Goal: Transaction & Acquisition: Subscribe to service/newsletter

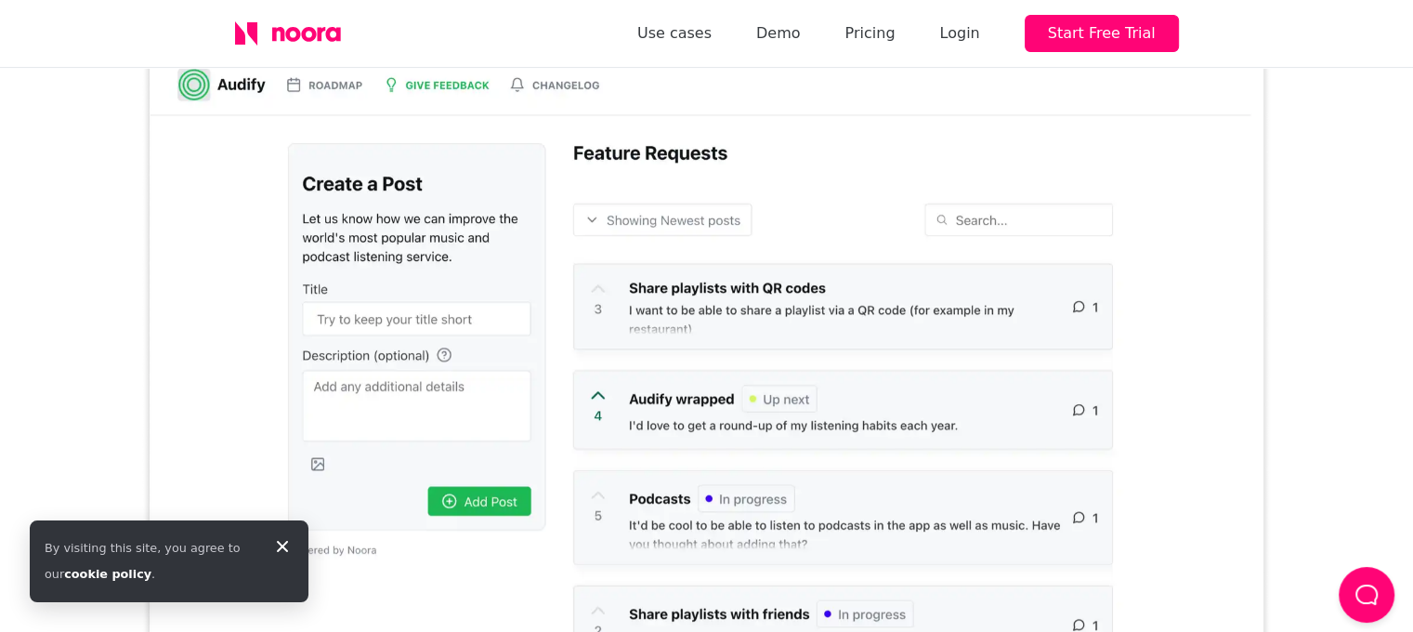
scroll to position [650, 0]
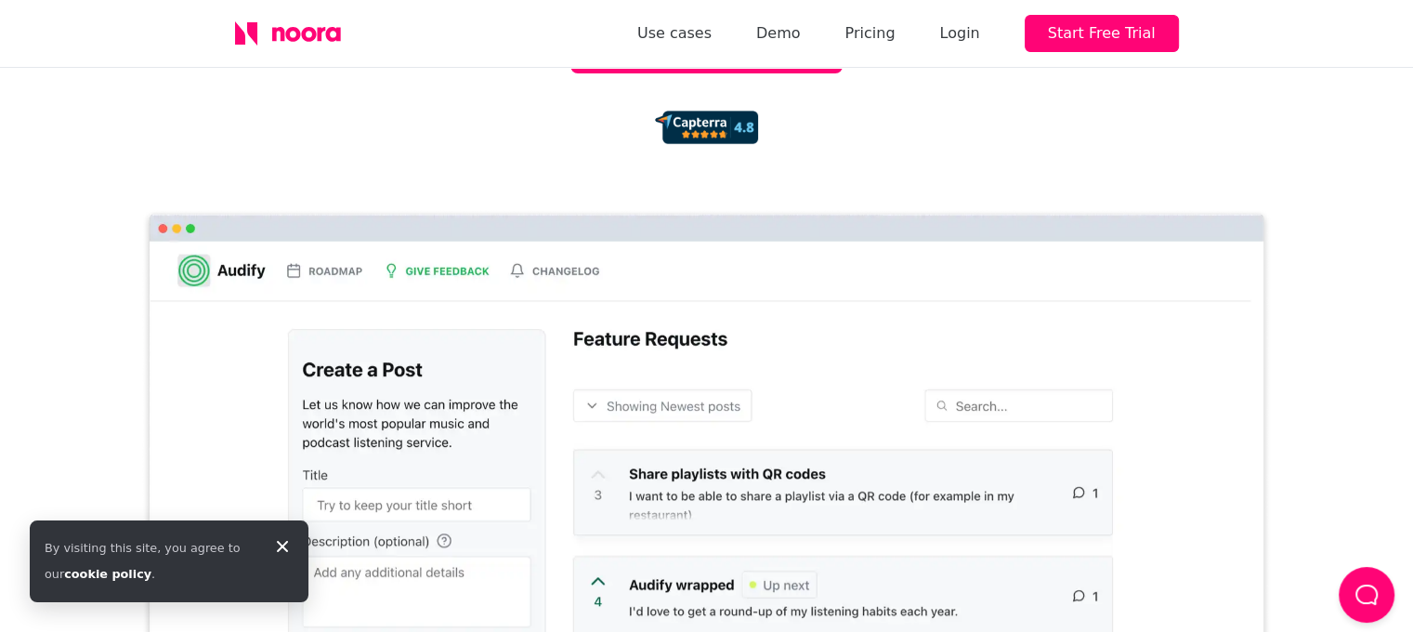
click at [818, 248] on img at bounding box center [706, 531] width 1131 height 646
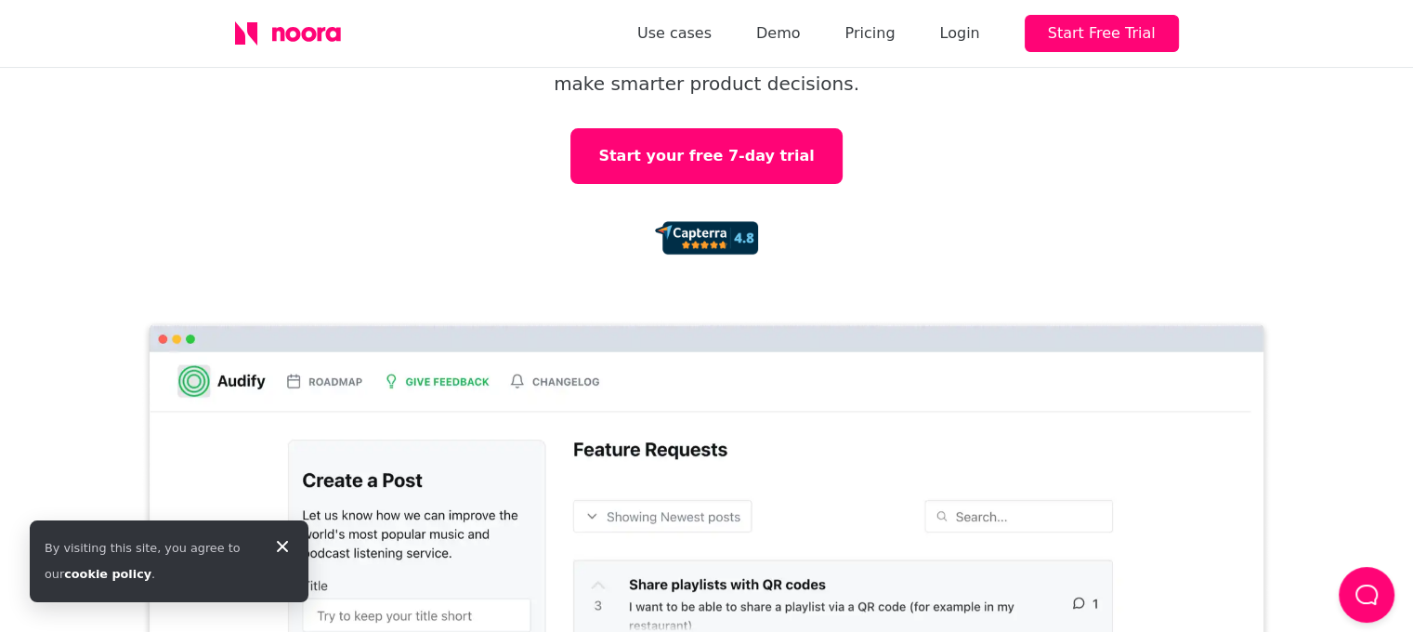
scroll to position [93, 0]
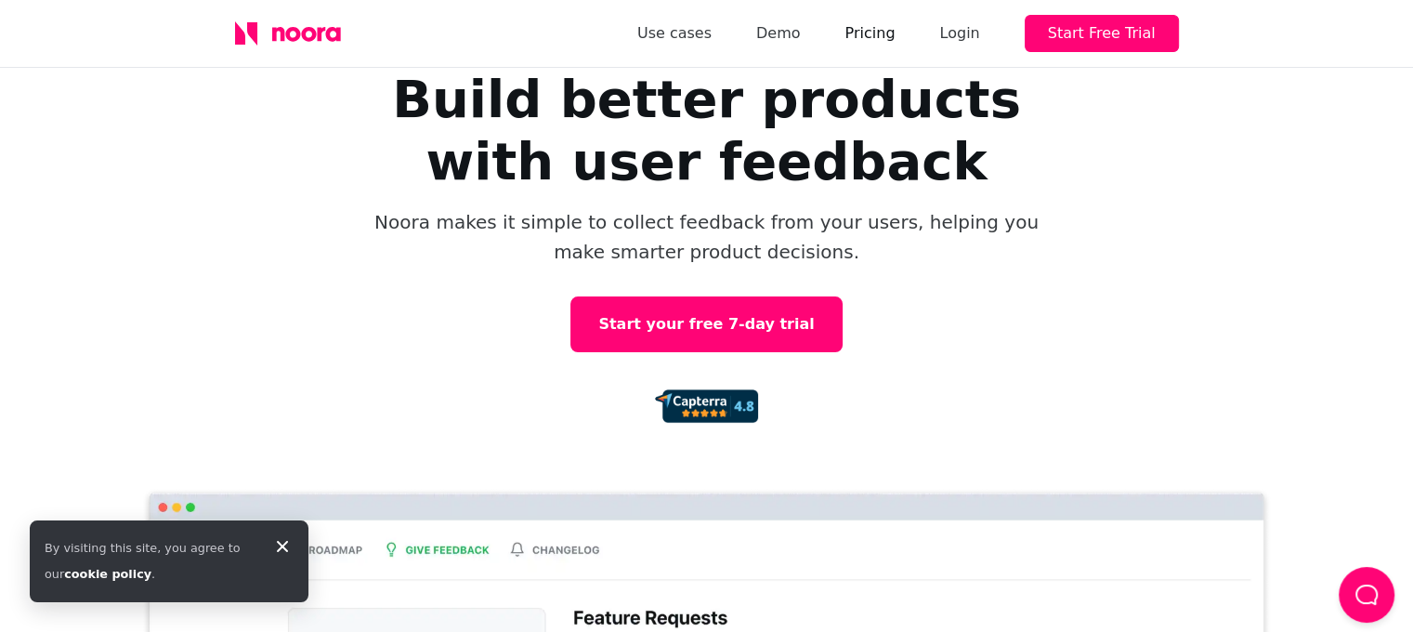
click at [893, 36] on link "Pricing" at bounding box center [870, 33] width 50 height 26
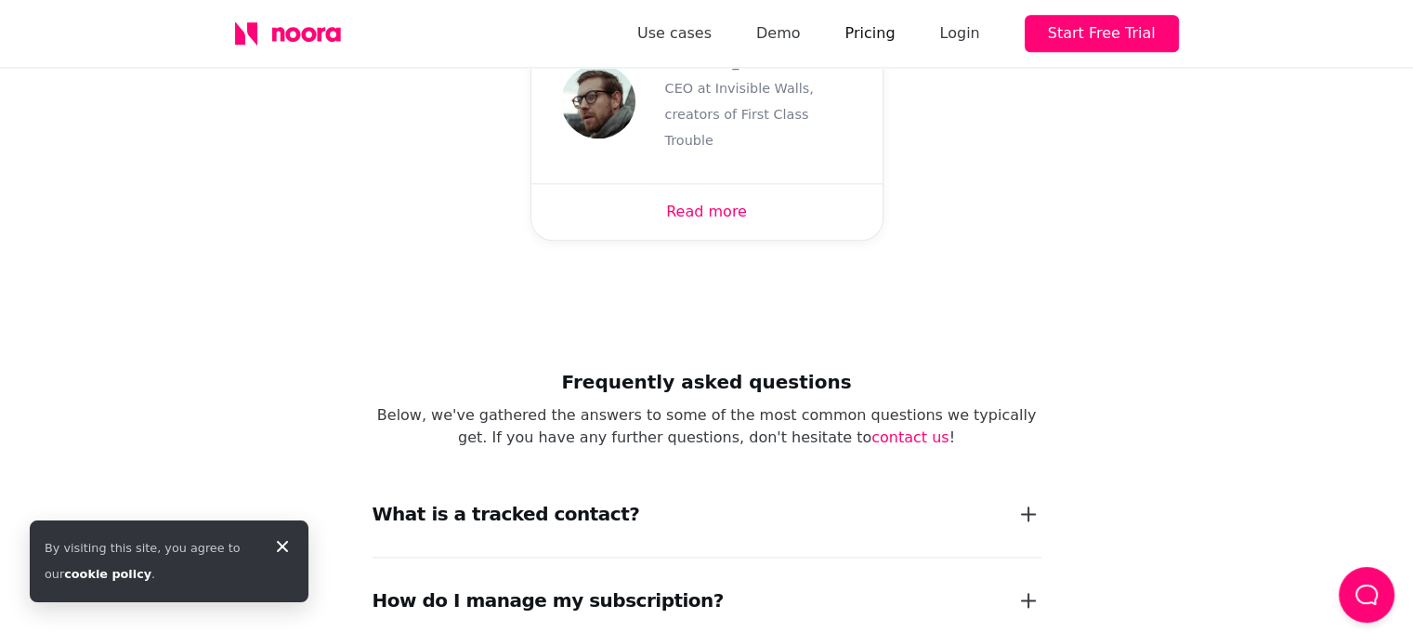
scroll to position [2230, 0]
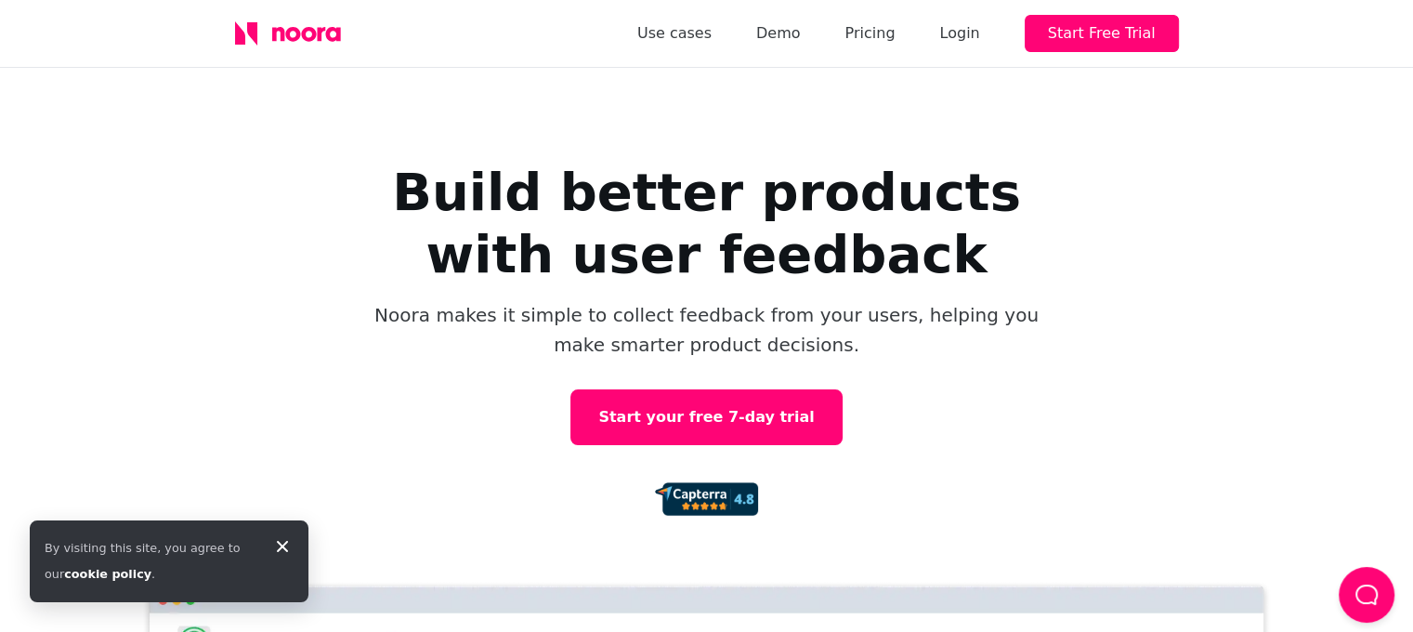
drag, startPoint x: 41, startPoint y: 140, endPoint x: 56, endPoint y: 187, distance: 48.8
click at [41, 140] on div "Build better products with user feedback Noora makes it simple to collect feedb…" at bounding box center [706, 528] width 1413 height 921
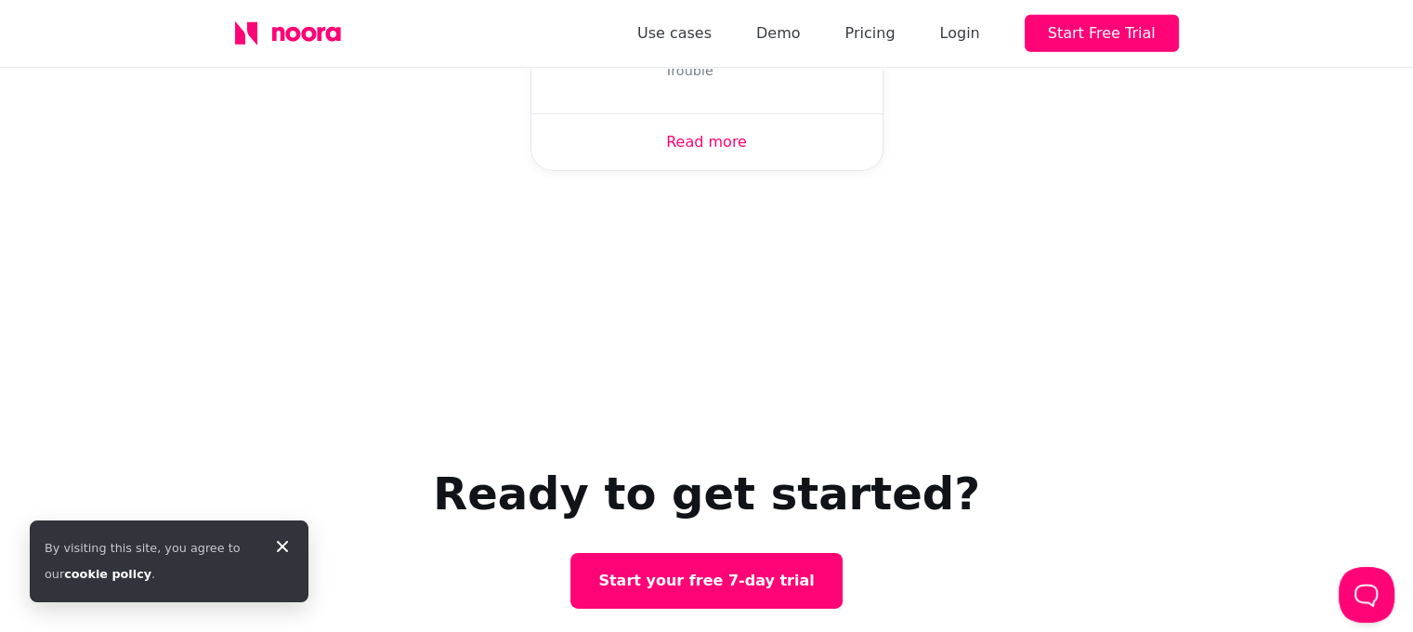
click at [104, 353] on div "Ready to get started? Start your free 7-day trial" at bounding box center [706, 536] width 1413 height 366
